Goal: Task Accomplishment & Management: Manage account settings

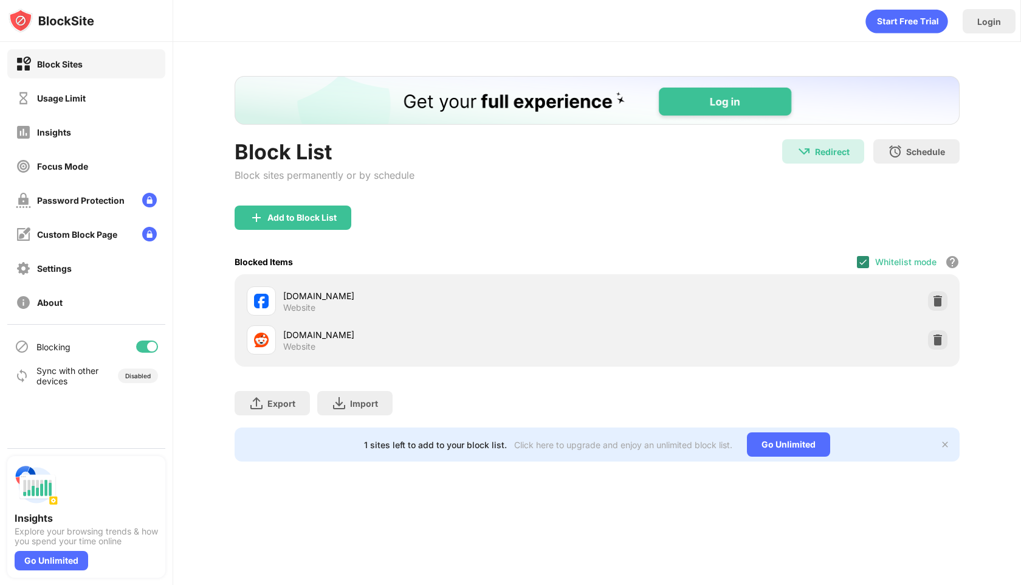
click at [866, 263] on img at bounding box center [863, 262] width 10 height 10
click at [663, 511] on div "Login Block List Block sites permanently or by schedule Redirect Redirect to [D…" at bounding box center [597, 292] width 848 height 585
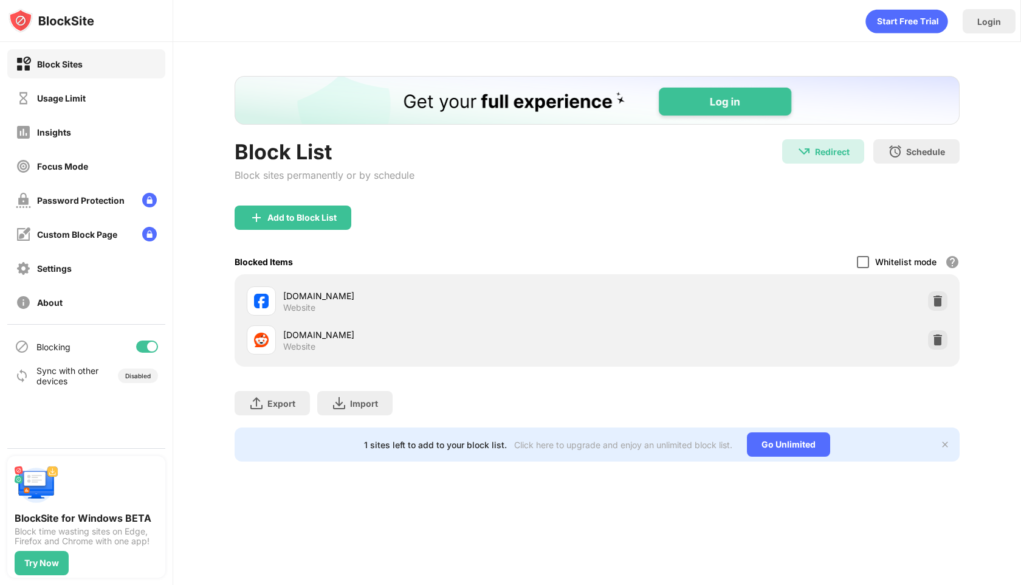
click at [864, 264] on div at bounding box center [863, 262] width 12 height 12
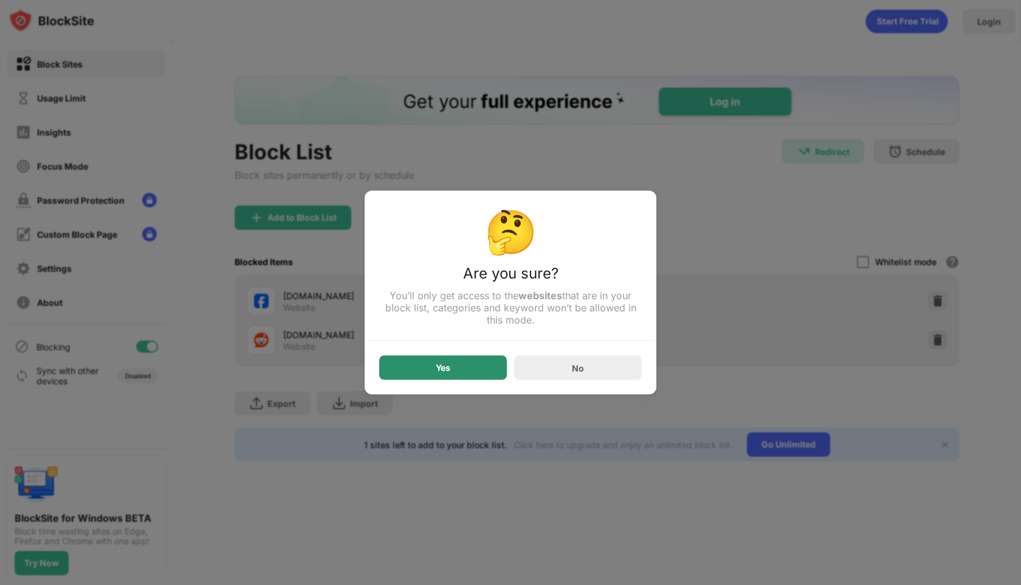
click at [488, 367] on div "Yes" at bounding box center [443, 368] width 128 height 24
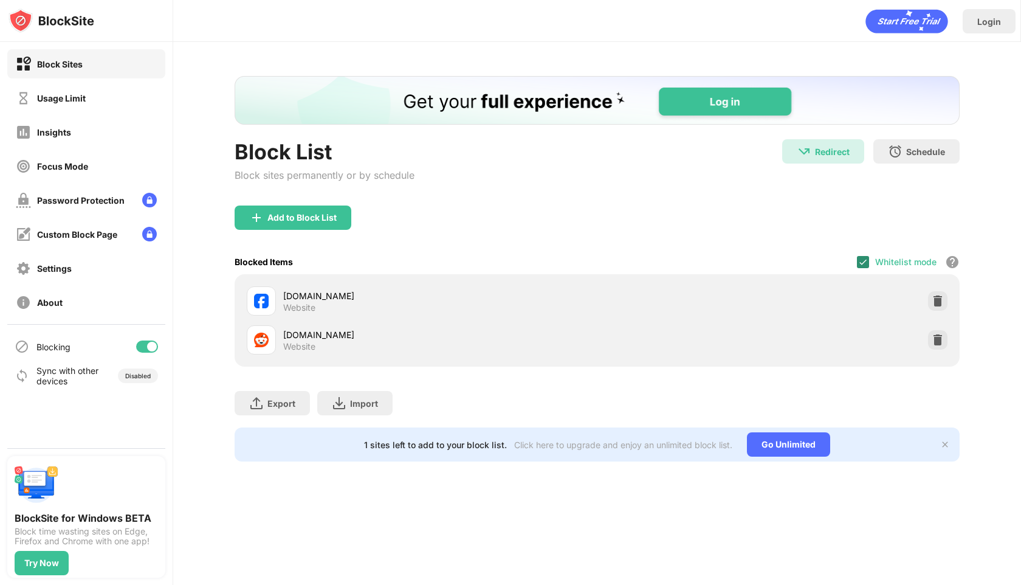
click at [866, 261] on img at bounding box center [863, 262] width 10 height 10
